Goal: Navigation & Orientation: Find specific page/section

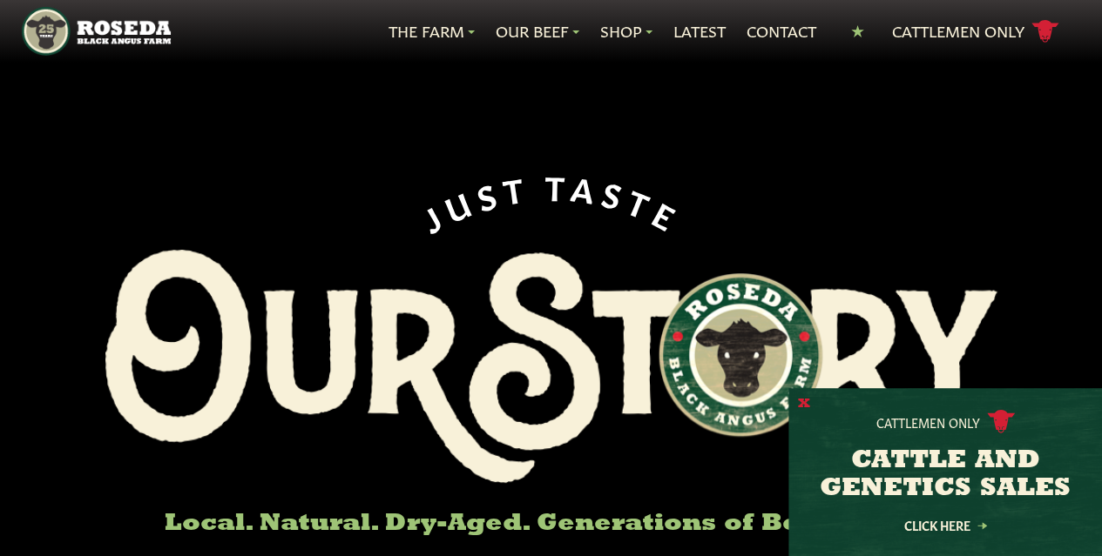
click at [804, 400] on button "X" at bounding box center [804, 404] width 12 height 18
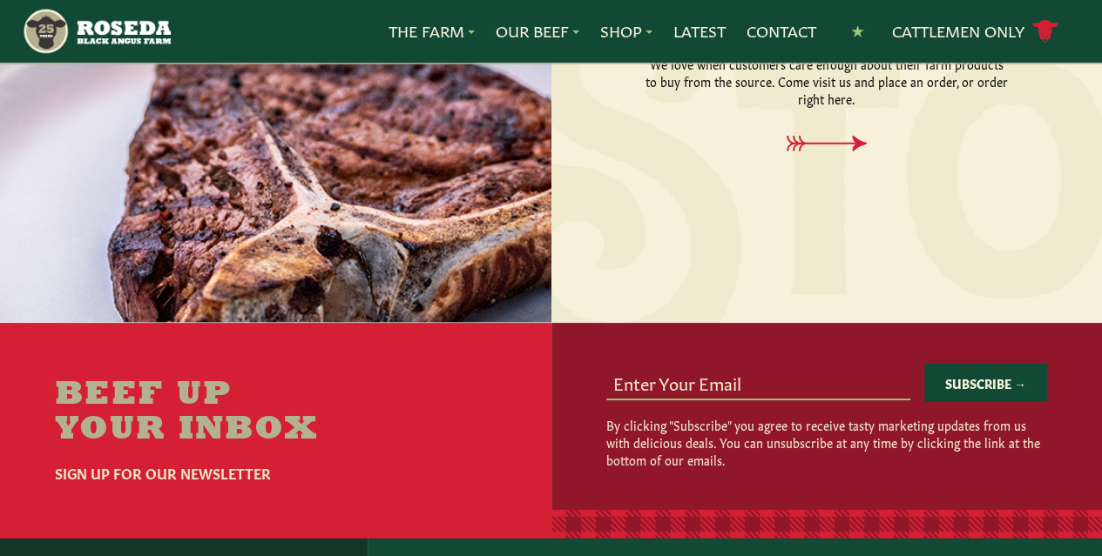
scroll to position [2203, 0]
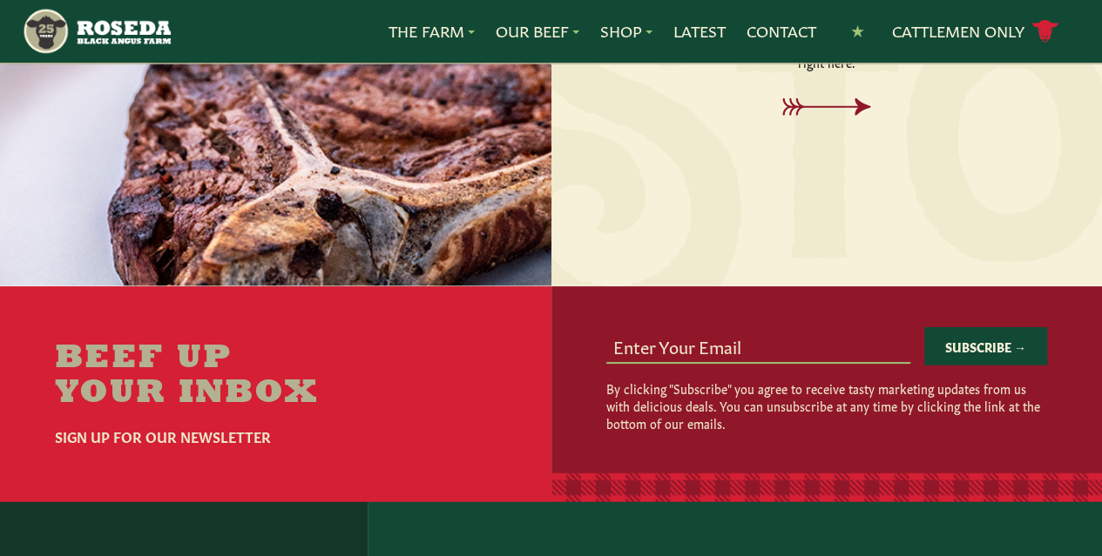
click at [827, 116] on icon at bounding box center [826, 106] width 88 height 17
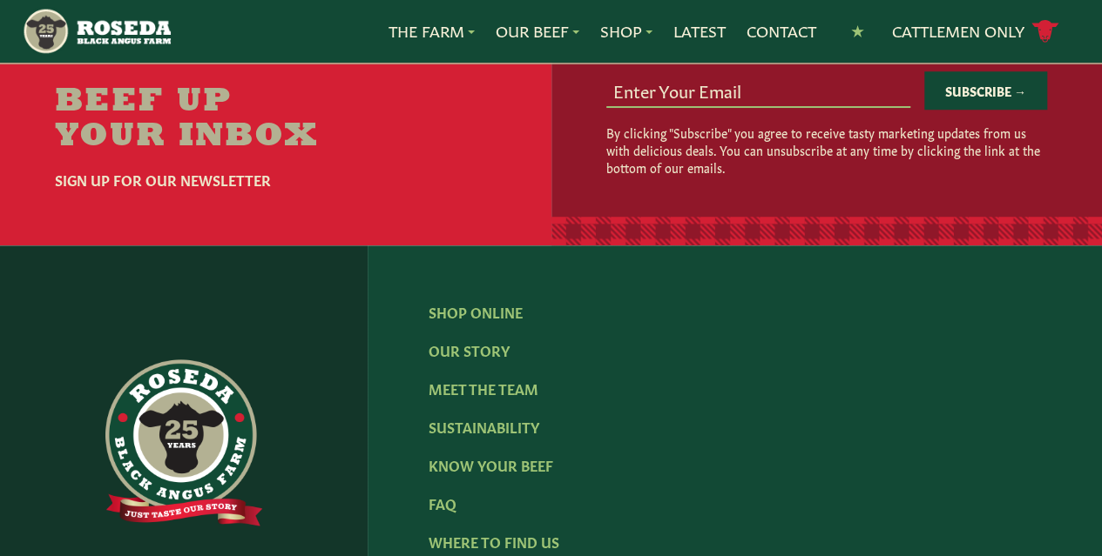
scroll to position [667, 0]
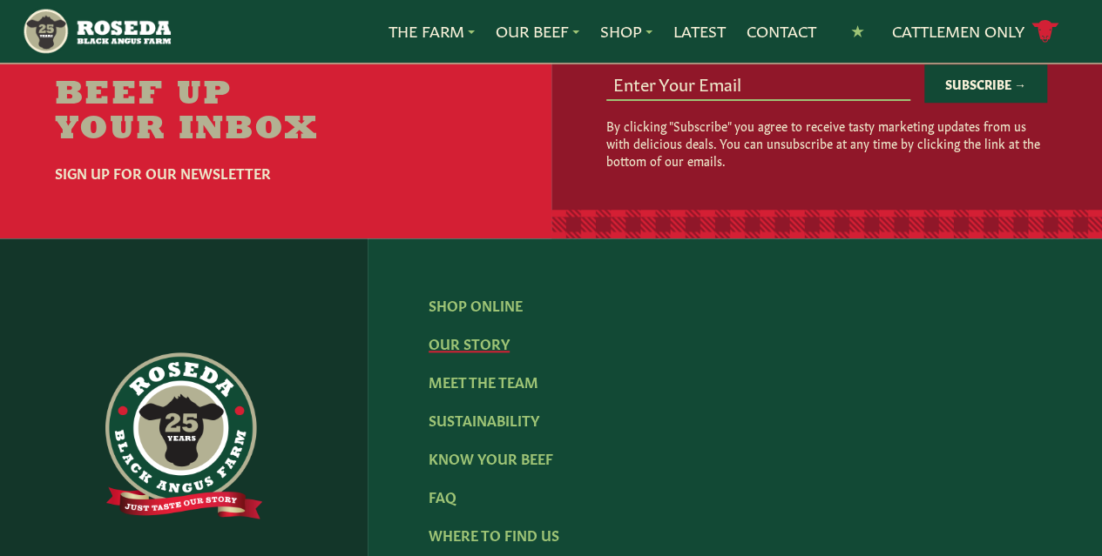
click at [444, 353] on link "Our Story" at bounding box center [468, 343] width 81 height 19
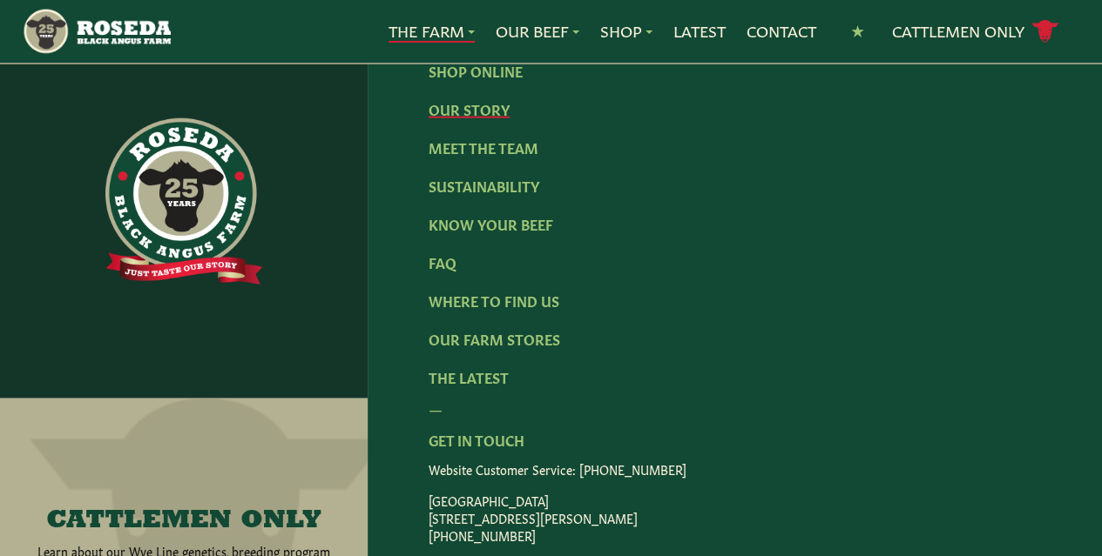
scroll to position [5485, 0]
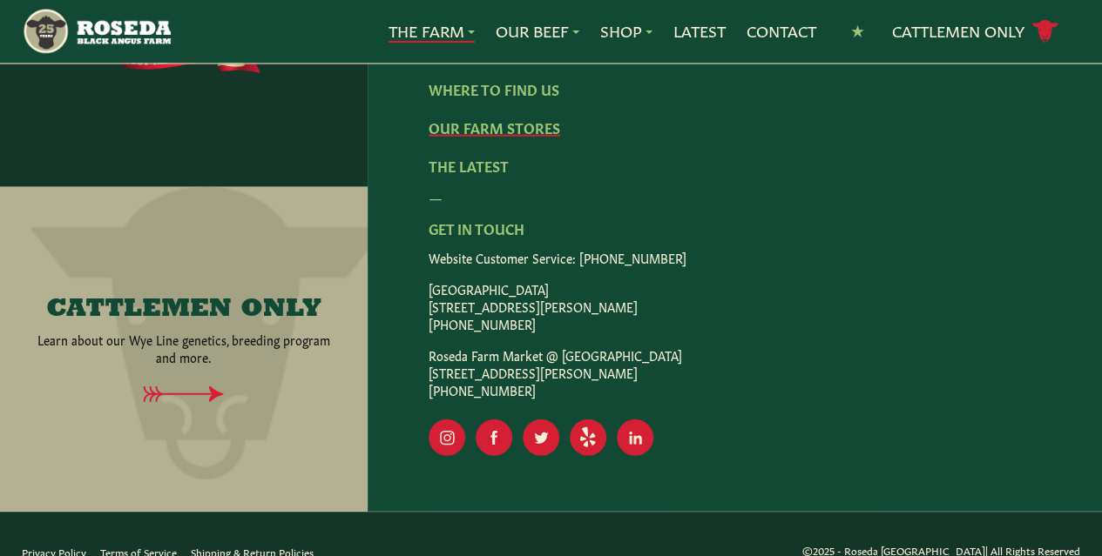
click at [475, 137] on link "Our Farm Stores" at bounding box center [493, 127] width 131 height 19
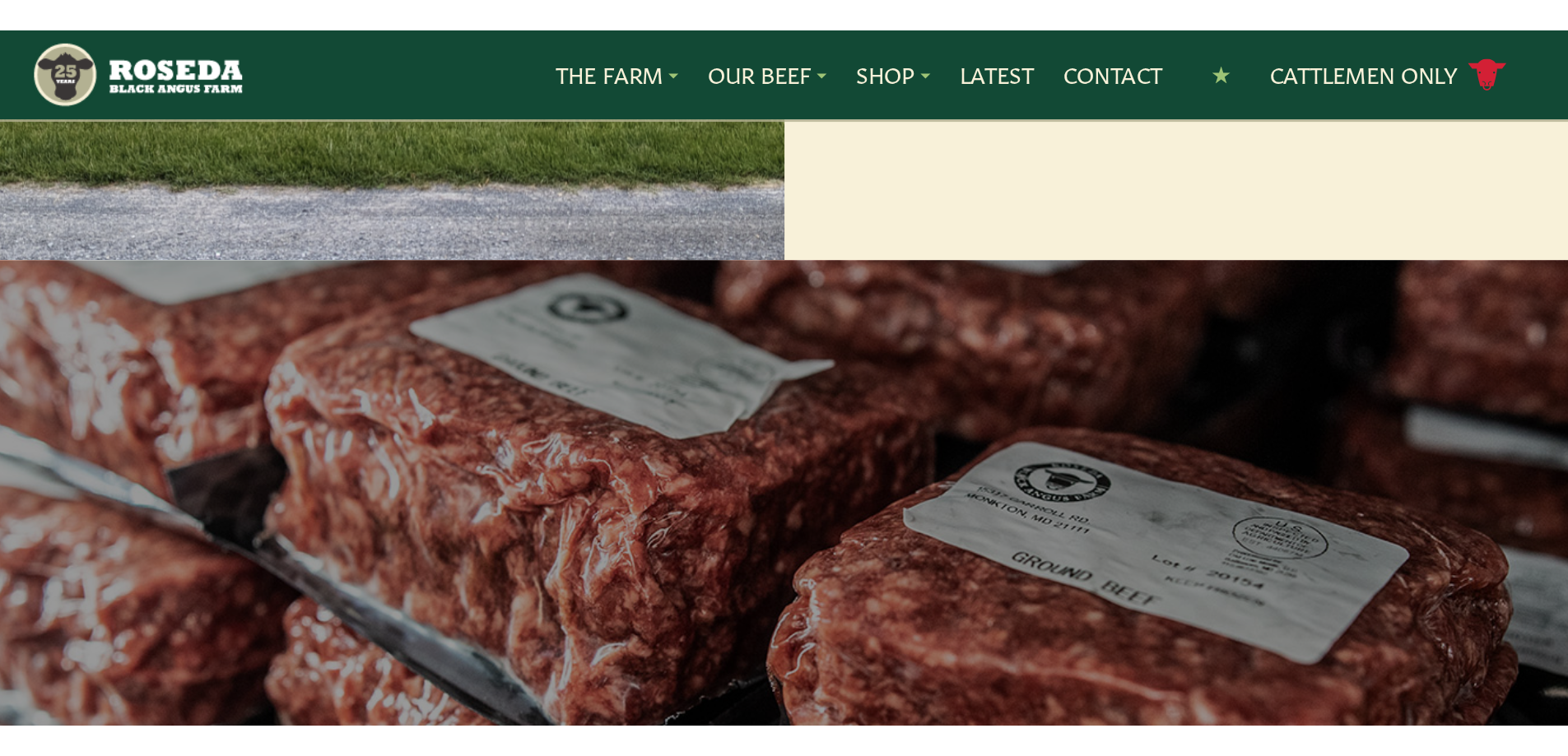
scroll to position [1889, 0]
